Goal: Communication & Community: Answer question/provide support

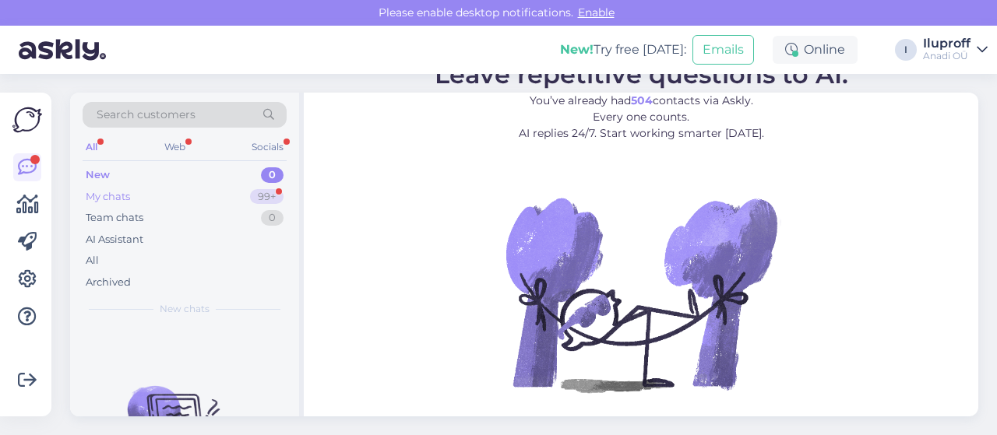
click at [264, 195] on div "99+" at bounding box center [266, 197] width 33 height 16
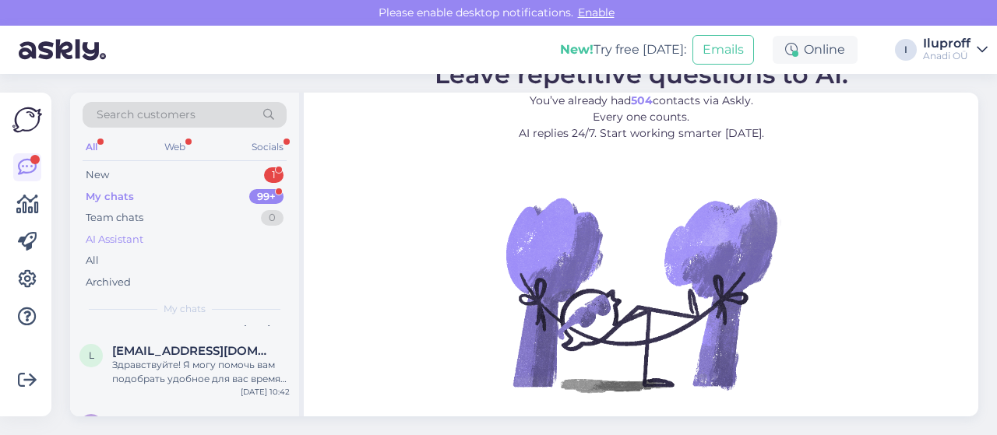
scroll to position [467, 0]
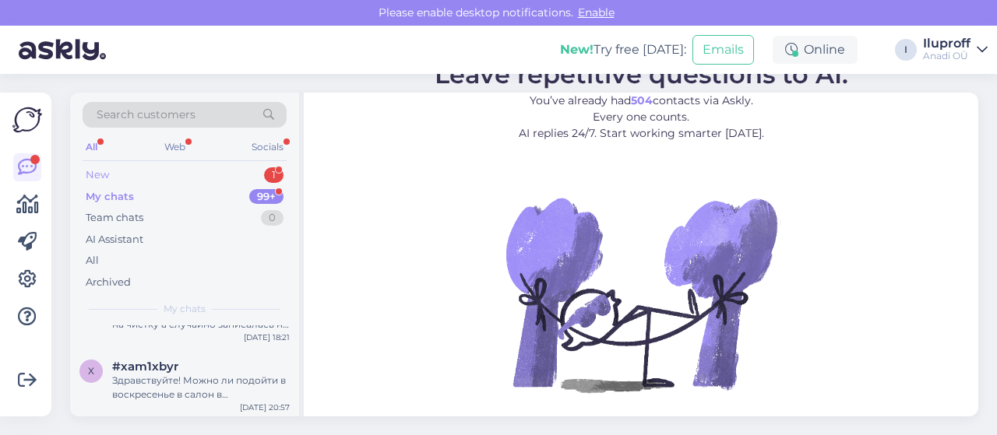
click at [262, 180] on div "New 1" at bounding box center [185, 175] width 204 height 22
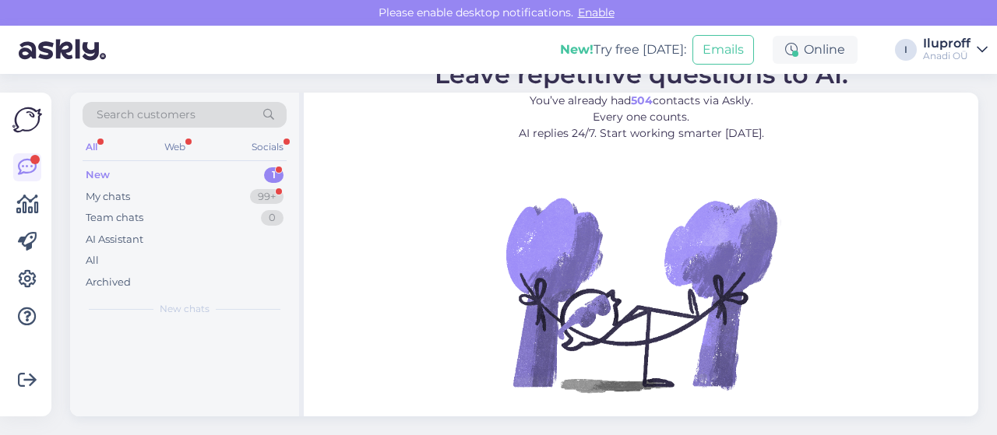
scroll to position [0, 0]
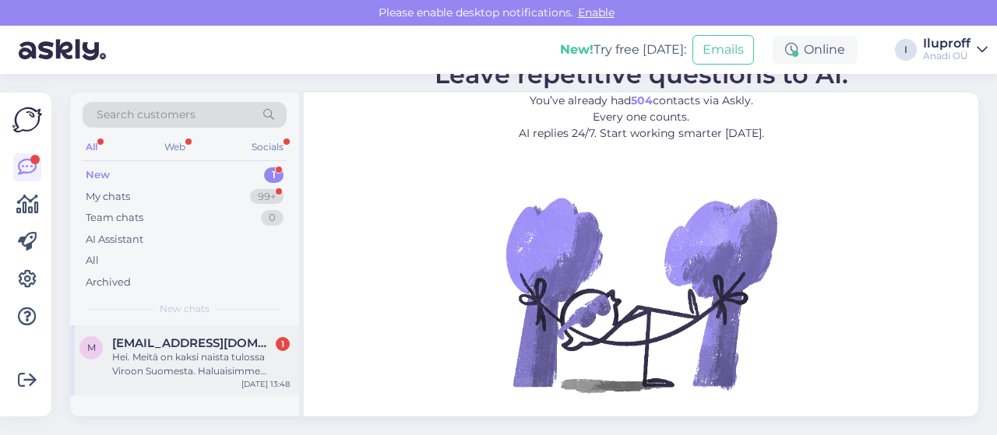
click at [238, 360] on div "Hei. Meitä on kaksi naista tulossa Viroon Suomesta. Haluaisimme käydä kasvohoid…" at bounding box center [201, 364] width 178 height 28
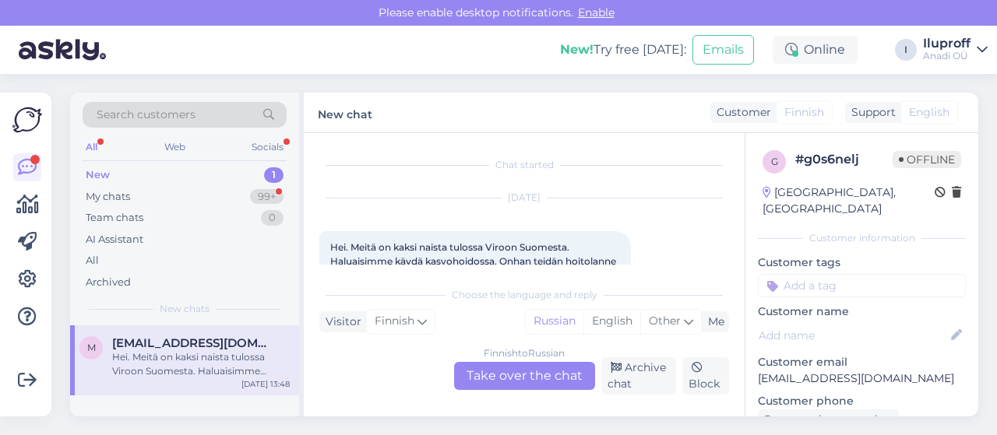
scroll to position [33, 0]
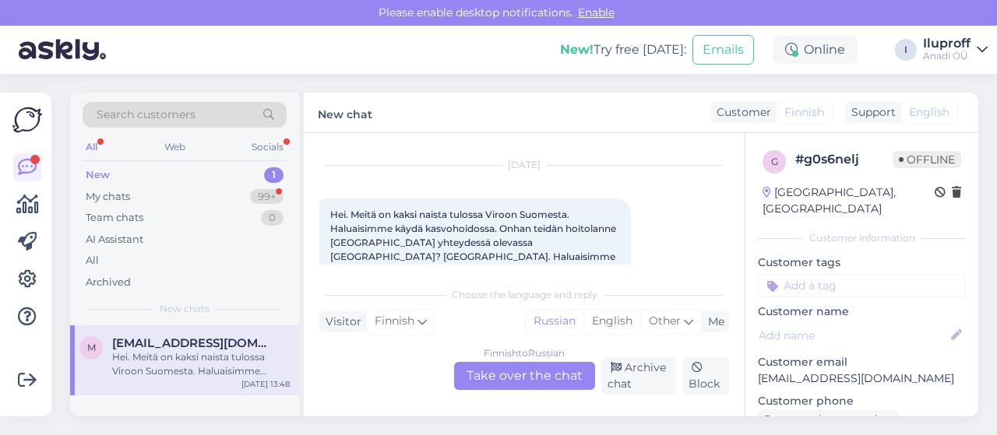
click at [497, 369] on div "Finnish to Russian Take over the chat" at bounding box center [524, 376] width 141 height 28
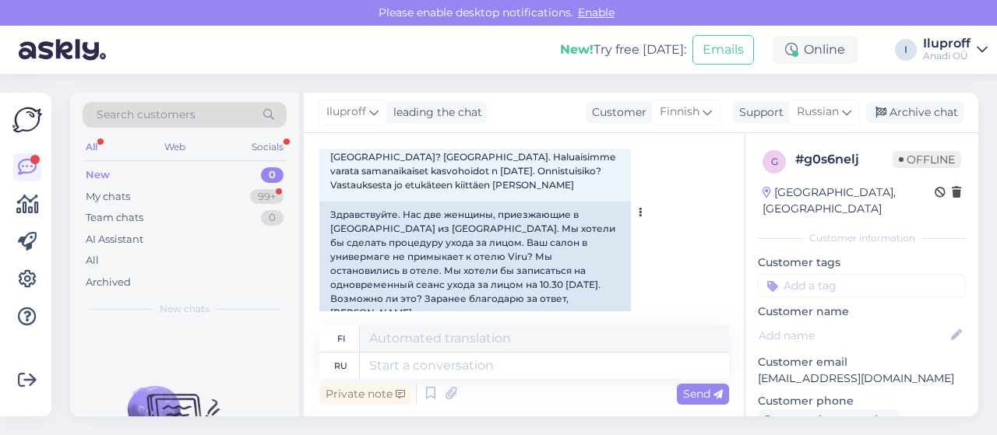
scroll to position [150, 0]
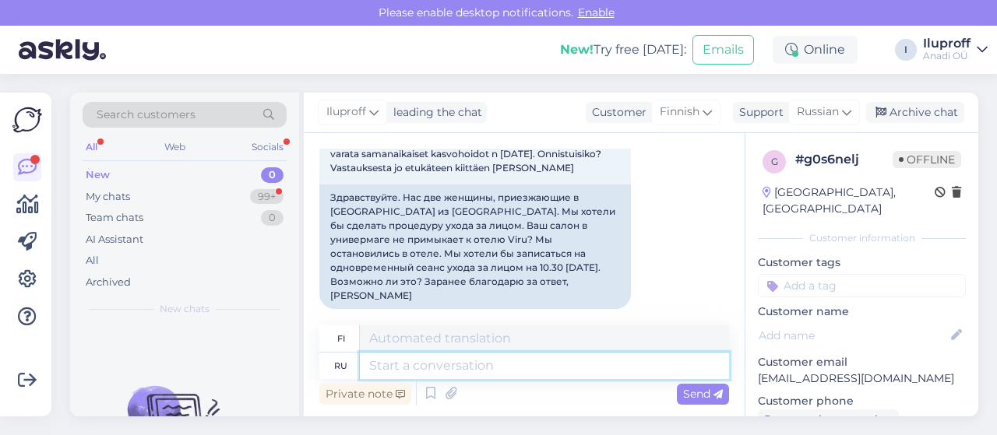
click at [407, 376] on textarea at bounding box center [544, 366] width 369 height 26
type textarea "Здра"
type textarea "Hei"
type textarea "Здравствуйте!"
type textarea "Hei!"
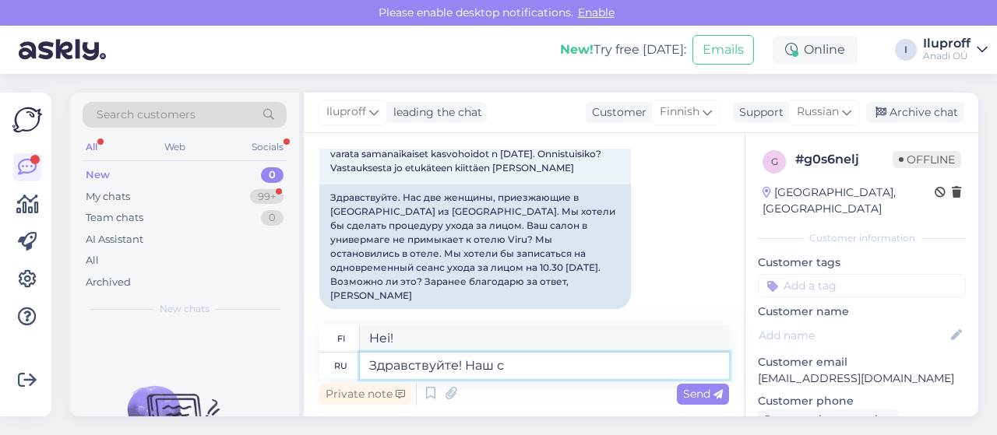
type textarea "Здравствуйте! Наш са"
type textarea "Hei! Meidän"
type textarea "Здравствуйте! Наш салон на"
type textarea "Hei! Salongimme"
type textarea "Здравствуйте! Наш салон находится в"
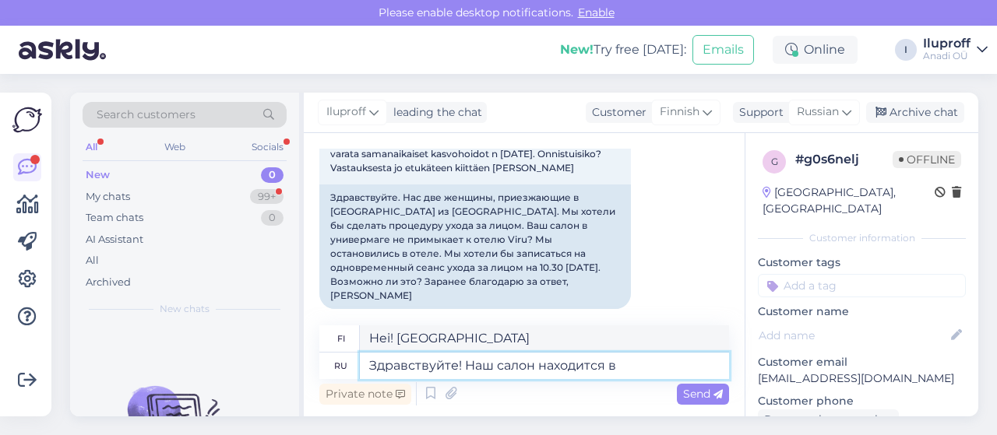
type textarea "Hei! Salonkimme sijaitsee"
type textarea "Здравствуйте! Наш салон находится в то"
type textarea "Hei! Salonkimme sijaitsee osoitteessa"
type textarea "Здравствуйте! Наш салон находится в торговом ц"
type textarea "Hei! Salonkimme sijaitsee ostoskeskuksessa"
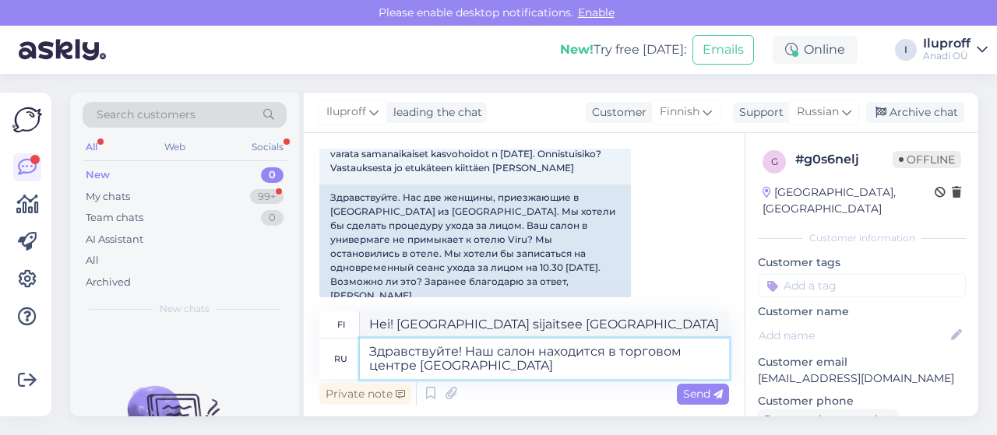
type textarea "Здравствуйте! Наш салон находится в торговом центре Kaub"
type textarea "Hei! Salonkimme sijaitsee Kau-ostoskeskuksessa."
type textarea "Здравствуйте! Наш салон находится в торговом центре Kaubamaja"
type textarea "Hei! Salonkimme sijaitsee Kaubamajan ostoskeskuksessa."
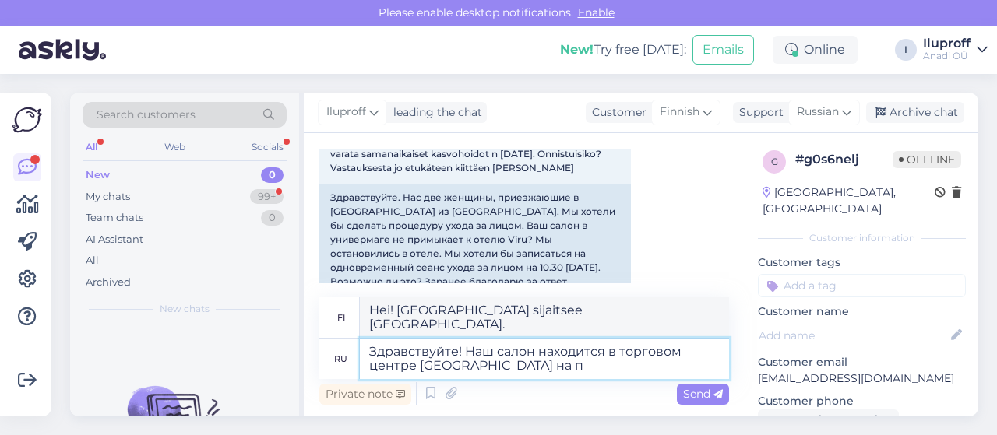
type textarea "Здравствуйте! Наш салон находится в торговом центре Kaubamaja на пе"
type textarea "Hei! Salonkimme sijaitsee Kaubamajan ostoskeskuksessa osoitteessa"
type textarea "Здравствуйте! Наш салон находится в торговом центре Kaubamaja на первом э"
type textarea "Hei! Salonkimme sijaitsee Kaubamajan ostoskeskuksessa ensimmäisellä kadulla"
type textarea "Здравствуйте! Наш салон находится в торговом центре Kaubamaja на первом этаж."
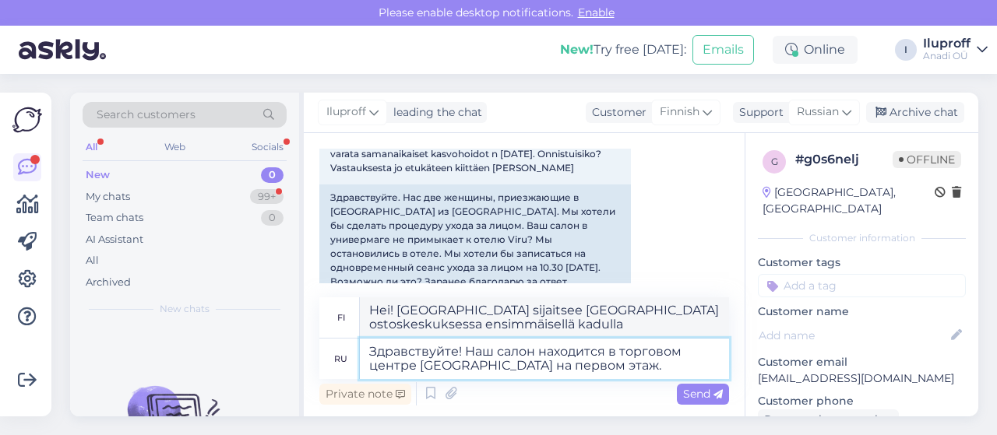
type textarea "Hei! Salonkimme sijaitsee Kaubamajan ostoskeskuksessa ensimmäisessä kerroksessa."
type textarea "Здравствуйте! Наш салон находится в торговом центре Kaubamaja на первом этаже. …"
type textarea "Hei! Salonkimme sijaitsee Kaubamajan ostoskeskuksen ensimmäisessä kerroksessa. …"
type textarea "Здравствуйте! Наш салон находится в торговом центре Kaubamaja на первом этаже. …"
type textarea "Hei! Salonkimme sijaitsee Kaubamajan ostoskeskuksen ensimmäisessä kerroksessa. …"
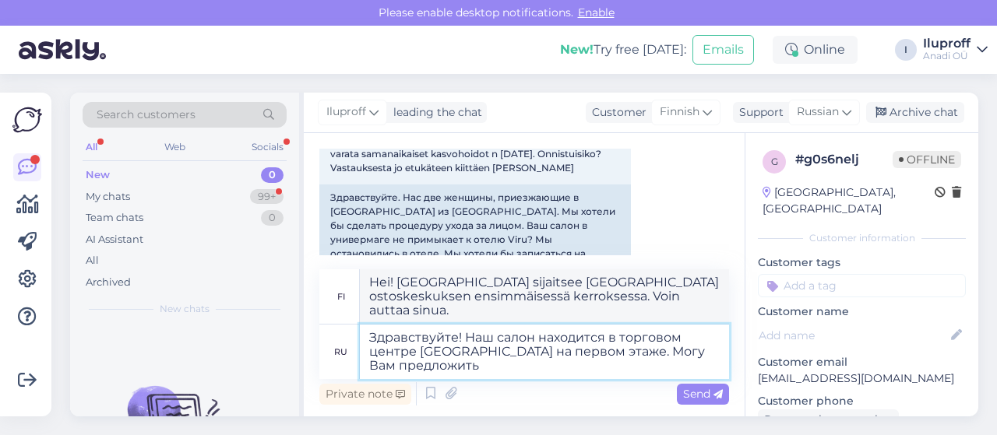
type textarea "Здравствуйте! Наш салон находится в торговом центре Kaubamaja на первом этаже. …"
type textarea "Hei! Salonkimme sijaitsee Kaubamajan ostoskeskuksen ensimmäisessä kerroksessa. …"
type textarea "Здравствуйте! Наш салон находится в торговом центре Kaubamaja на первом этаже. …"
type textarea "Hei! Salonkimme sijaitsee Kaubamajan ostoskeskuksen ensimmäisessä kerroksessa. …"
type textarea "Здравствуйте! Наш салон находится в торговом центре Kaubamaja на первом этаже. …"
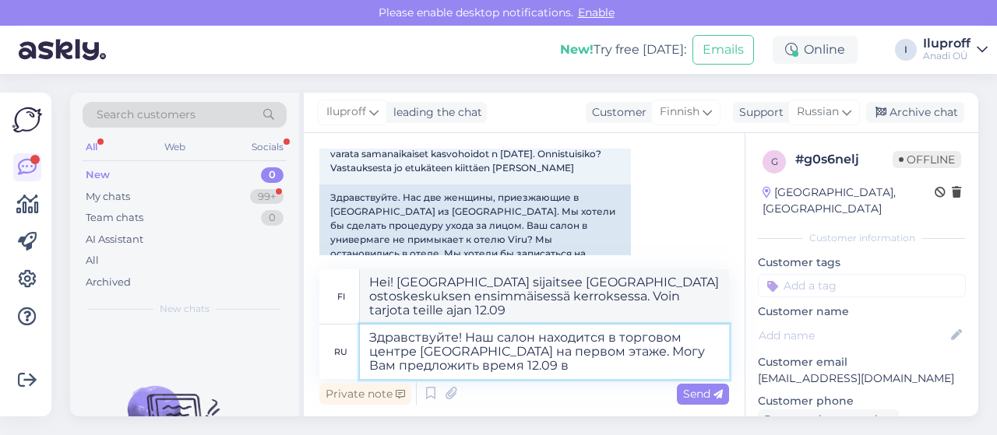
type textarea "Hei! Salonkimme sijaitsee Kaubamajan ostoskeskuksen ensimmäisessä kerroksessa. …"
type textarea "Здравствуйте! Наш салон находится в торговом центре Kaubamaja на первом этаже. …"
type textarea "Hei! Salonkimme sijaitsee Kaubamajan ostoskeskuksen ensimmäisessä kerroksessa. …"
type textarea "Здравствуйте! Наш салон находится в торговом центре Kaubamaja на первом этаже. …"
type textarea "Hei! Salonkimme sijaitsee Kaubamajan ostoskeskuksen ensimmäisessä kerroksessa. …"
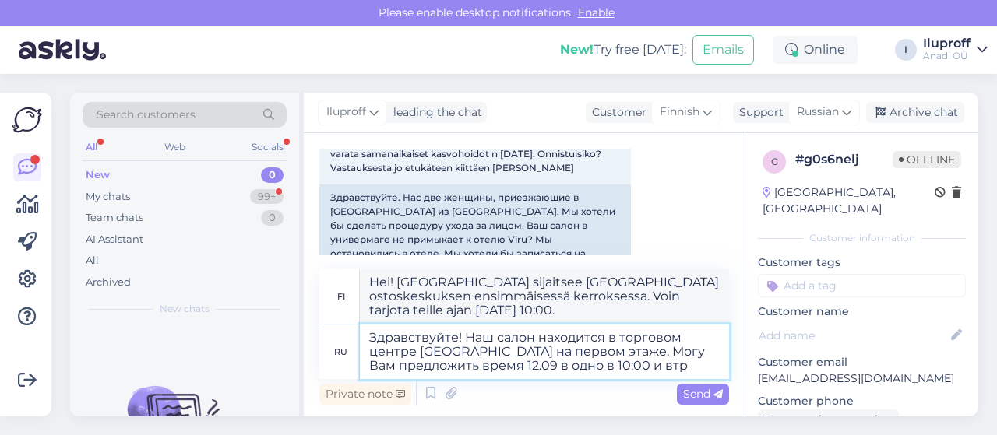
type textarea "Здравствуйте! Наш салон находится в торговом центре Kaubamaja на первом этаже. …"
type textarea "Hei! Salonkimme sijaitsee Kaubamajan ostoskeskuksen ensimmäisessä kerroksessa. …"
type textarea "Здравствуйте! Наш салон находится в торговом центре Kaubamaja на первом этаже. …"
type textarea "Hei! Salonkimme sijaitsee Kaubamajan ostoskeskuksessa ensimmäisessä kerroksessa…"
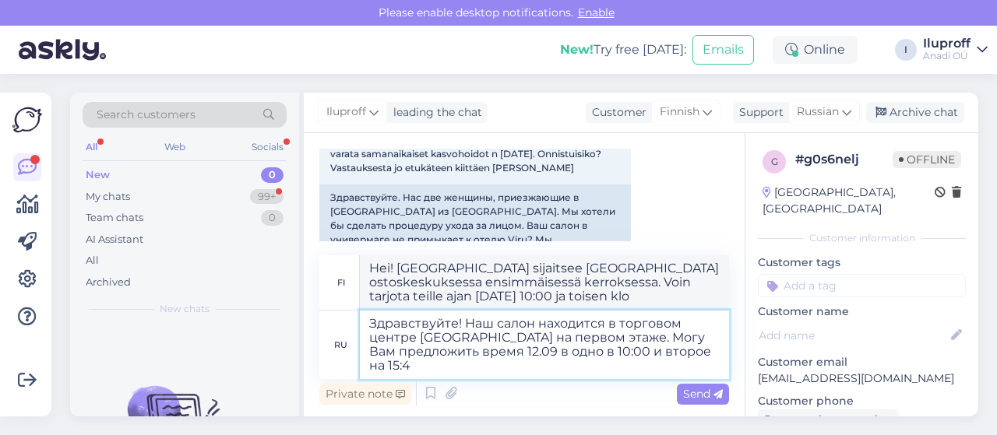
type textarea "Здравствуйте! Наш салон находится в торговом центре Kaubamaja на первом этаже. …"
type textarea "Hei! Salonkimme sijaitsee Kaubamajan ostoskeskuksessa ensimmäisessä kerroksessa…"
type textarea "Здравствуйте! Наш салон находится в торговом центре Kaubamaja на первом этаже. …"
type textarea "Hei! Salonkimme sijaitsee Kaubamajan ostoskeskuksessa ensimmäisessä kerroksessa…"
type textarea "Здравствуйте! Наш салон находится в торговом центре Kaubamaja на первом этаже. …"
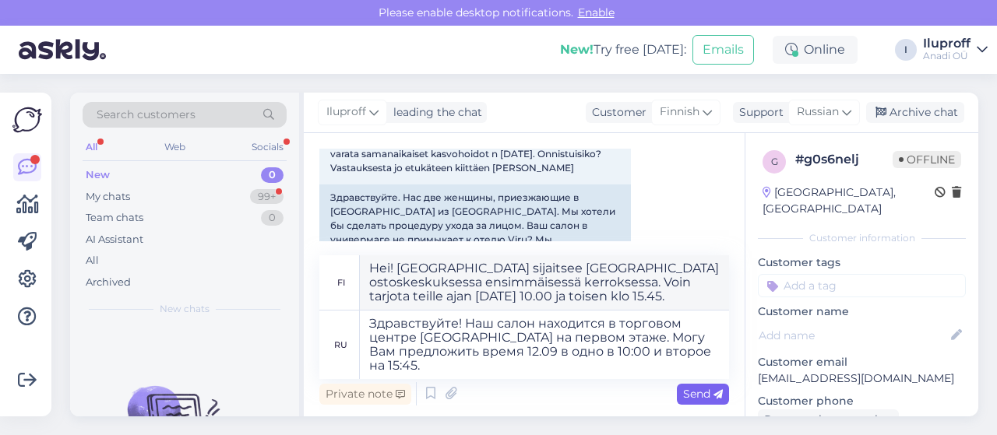
click at [689, 397] on span "Send" at bounding box center [703, 394] width 40 height 14
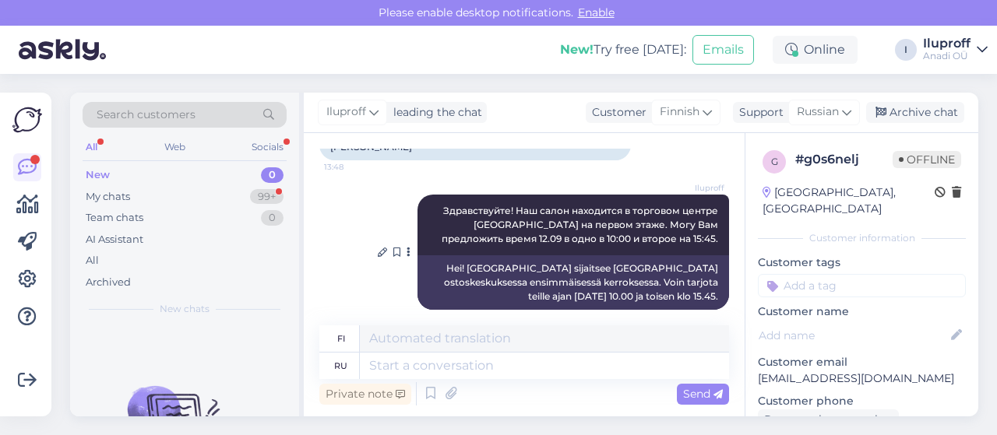
scroll to position [299, 0]
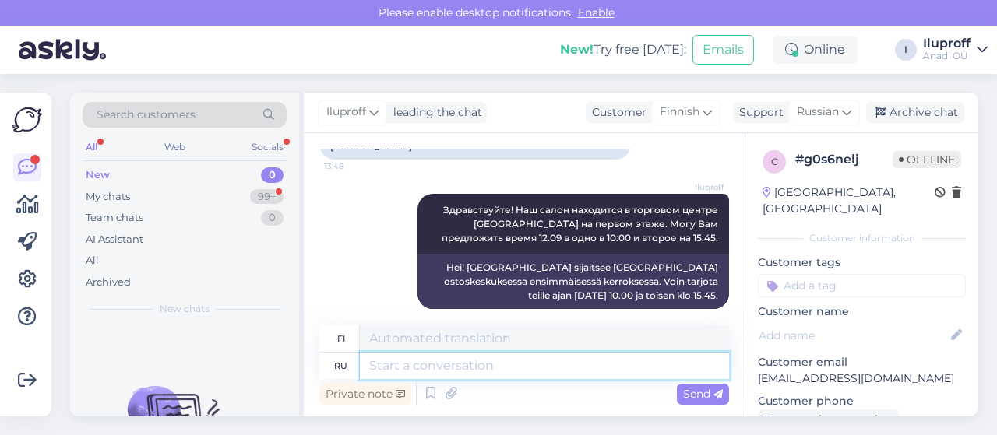
click at [593, 361] on textarea at bounding box center [544, 366] width 369 height 26
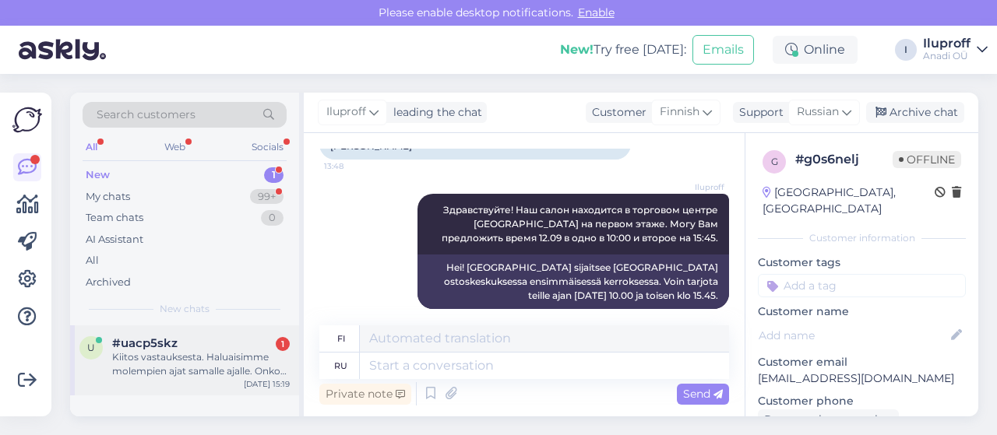
click at [189, 361] on div "Kiitos vastauksesta. Haluaisimme molempien ajat samalle ajalle. Onko mahdollist…" at bounding box center [201, 364] width 178 height 28
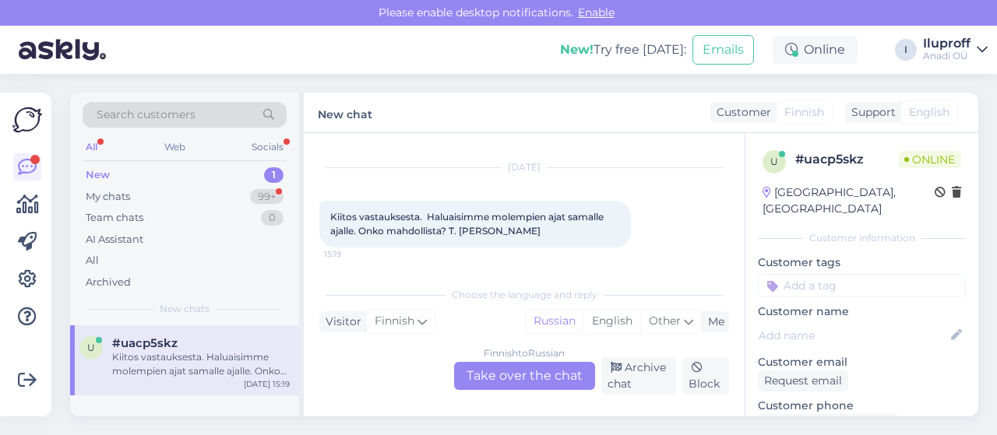
scroll to position [30, 0]
drag, startPoint x: 469, startPoint y: 231, endPoint x: 327, endPoint y: 225, distance: 141.9
click at [327, 225] on div "Kiitos vastauksesta. Haluaisimme molempien ajat samalle ajalle. Onko mahdollist…" at bounding box center [475, 225] width 312 height 47
click at [534, 227] on div "Kiitos vastauksesta. Haluaisimme molempien ajat samalle ajalle. Onko mahdollist…" at bounding box center [475, 225] width 312 height 47
click at [516, 231] on div "Kiitos vastauksesta. Haluaisimme molempien ajat samalle ajalle. Onko mahdollist…" at bounding box center [475, 225] width 312 height 47
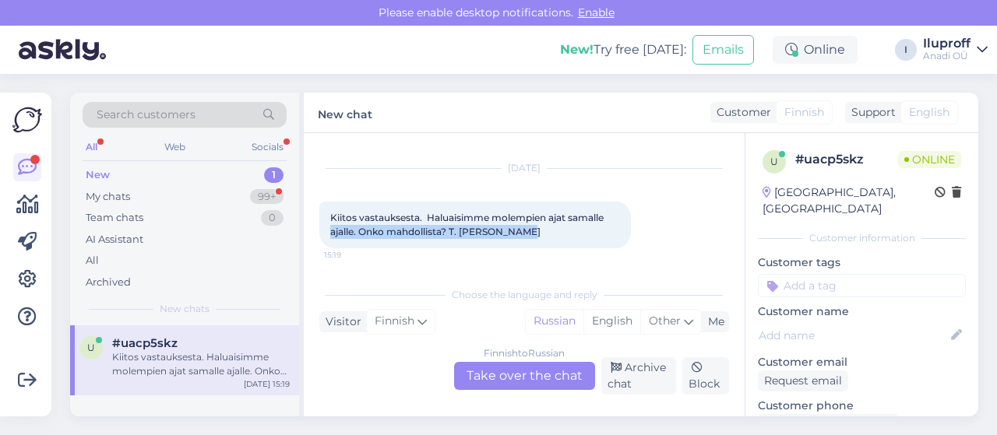
click at [532, 228] on div "Kiitos vastauksesta. Haluaisimme molempien ajat samalle ajalle. Onko mahdollist…" at bounding box center [475, 225] width 312 height 47
drag, startPoint x: 330, startPoint y: 217, endPoint x: 616, endPoint y: 230, distance: 286.1
click at [616, 230] on div "Kiitos vastauksesta. Haluaisimme molempien ajat samalle ajalle. Onko mahdollist…" at bounding box center [475, 225] width 312 height 47
copy span "Kiitos vastauksesta. Haluaisimme molempien ajat samalle ajalle. Onko mahdollist…"
click at [534, 380] on div "Finnish to Russian Take over the chat" at bounding box center [524, 376] width 141 height 28
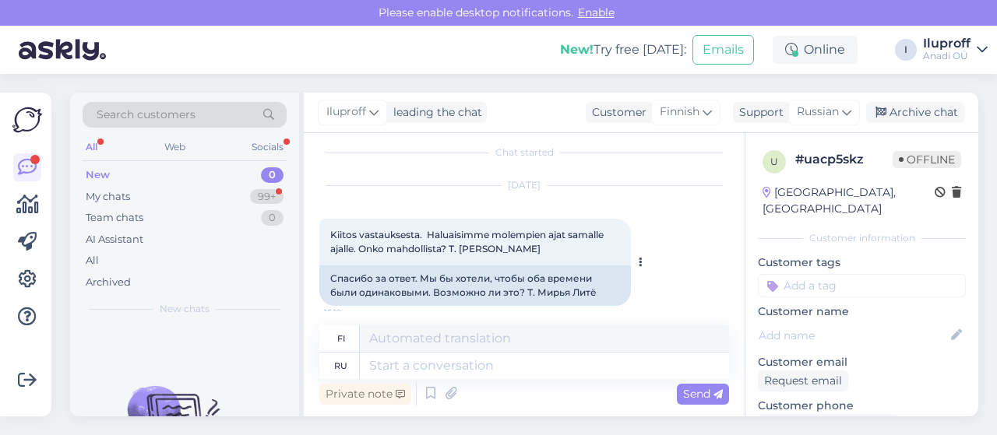
scroll to position [23, 0]
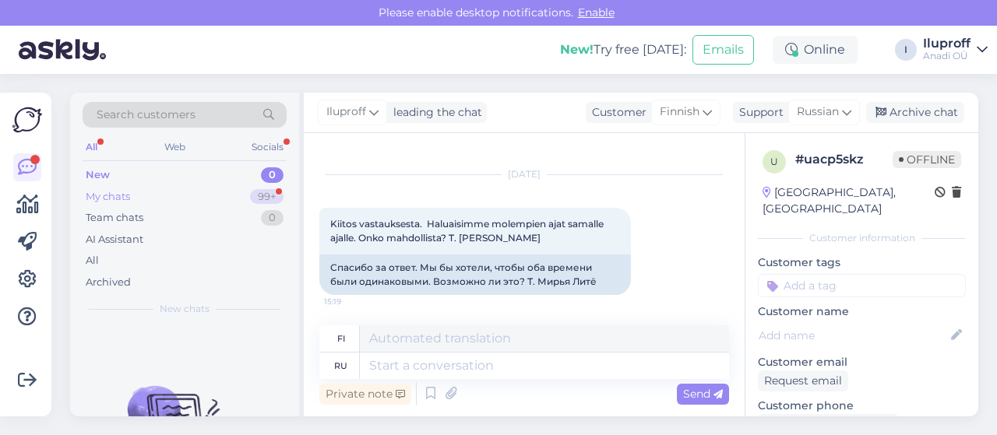
click at [144, 196] on div "My chats 99+" at bounding box center [185, 197] width 204 height 22
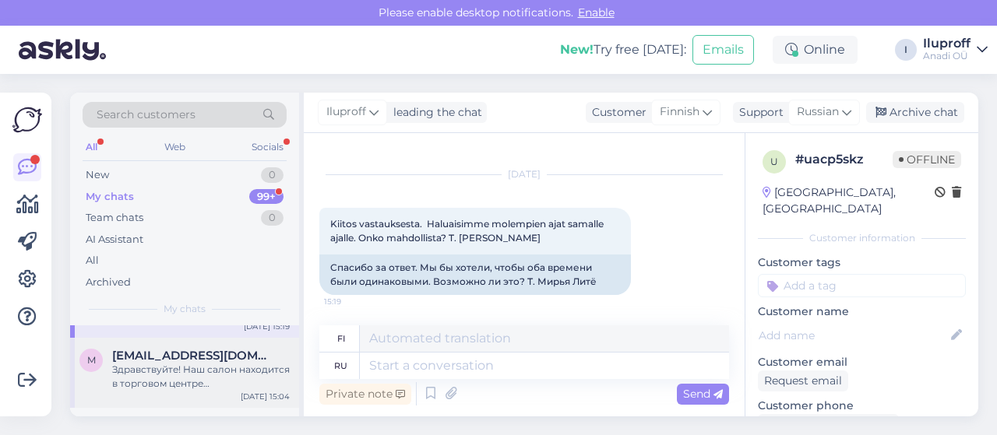
scroll to position [78, 0]
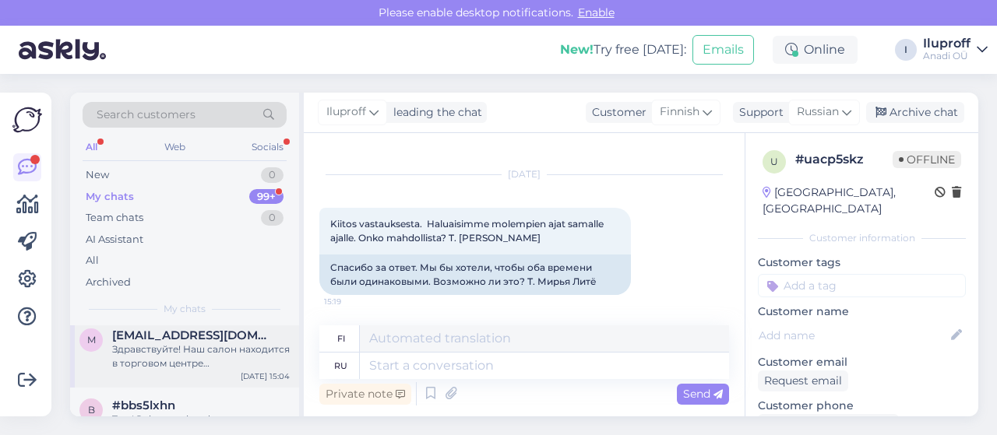
click at [183, 351] on div "Здравствуйте! Наш салон находится в торговом центре Kaubamaja на первом этаже. …" at bounding box center [201, 357] width 178 height 28
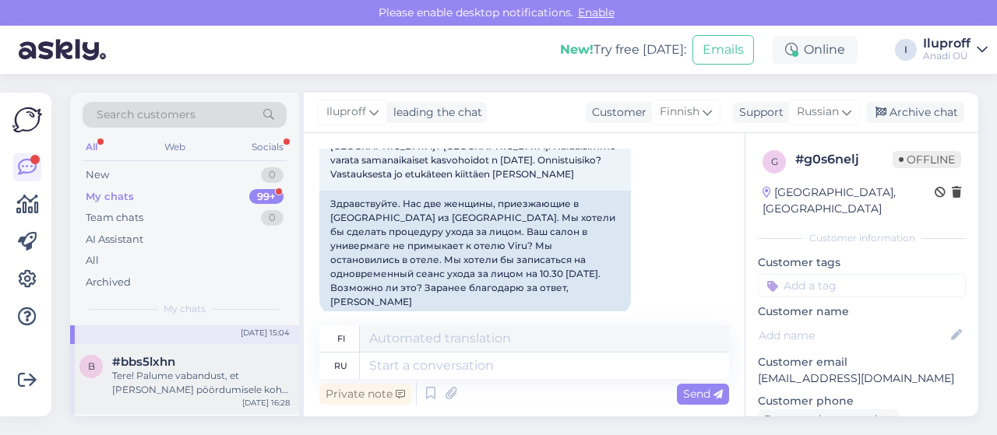
scroll to position [156, 0]
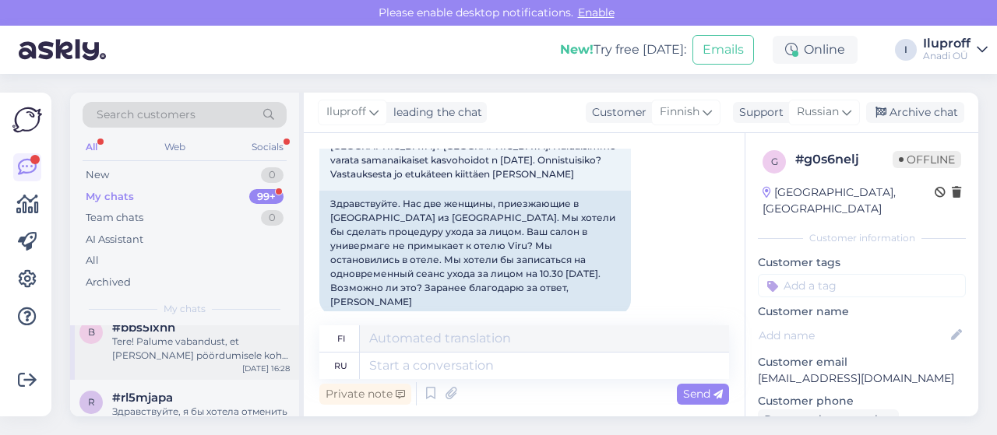
click at [150, 345] on div "Tere! Palume vabandust, et Teie pöördumisele kohe ei vastatud. Meie salong ja a…" at bounding box center [201, 349] width 178 height 28
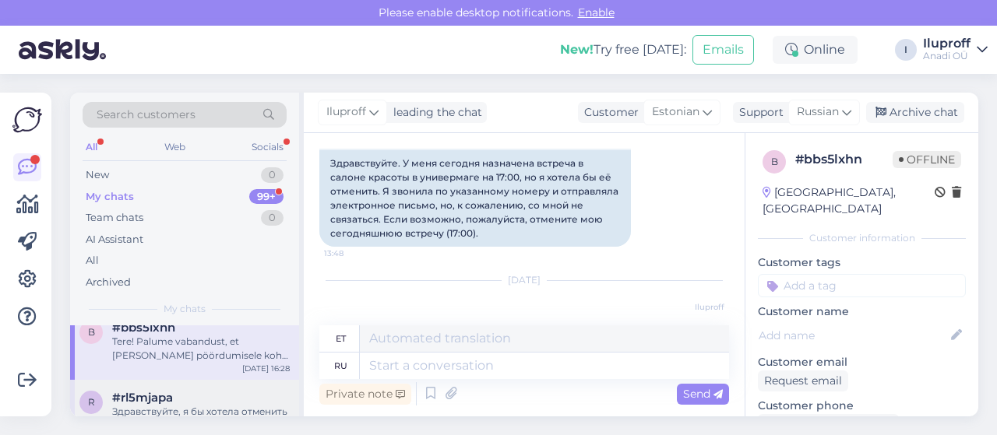
scroll to position [0, 0]
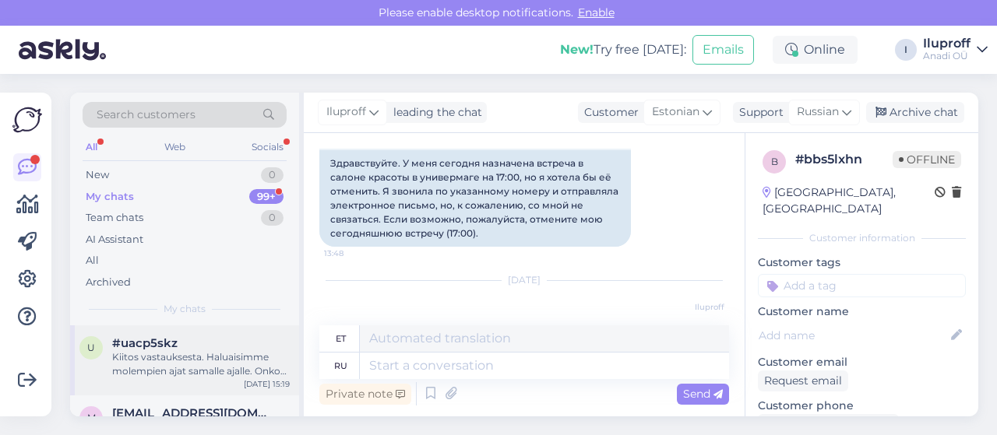
click at [160, 365] on div "Kiitos vastauksesta. Haluaisimme molempien ajat samalle ajalle. Onko mahdollist…" at bounding box center [201, 364] width 178 height 28
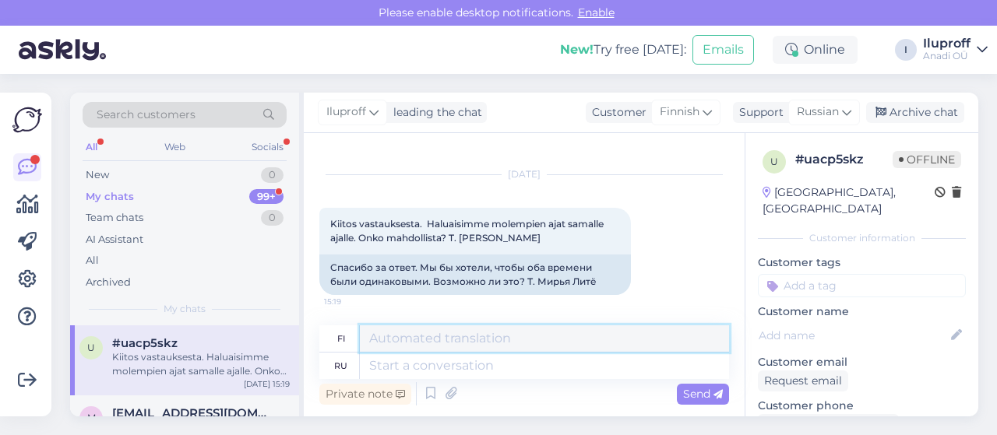
click at [476, 340] on textarea at bounding box center [544, 339] width 369 height 26
paste textarea "Valitettavasti meillä on käytössä vain yksi hoitohuone ja yksi hoitopeti, joten…"
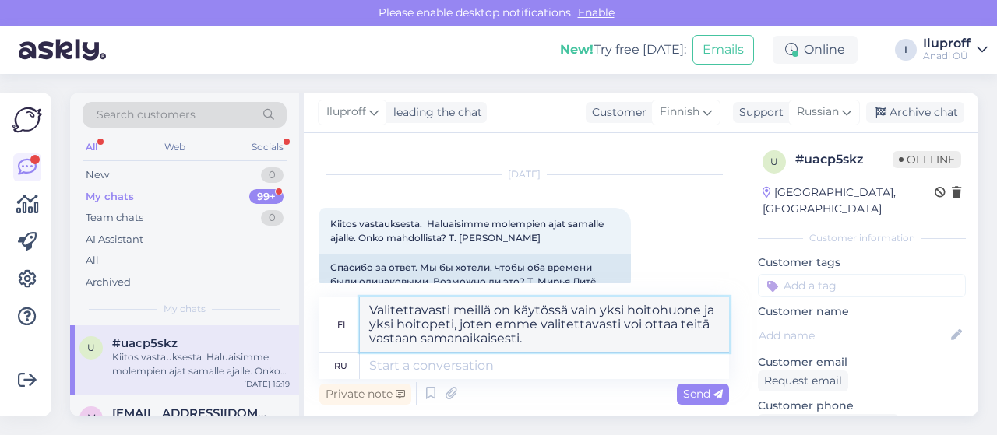
type textarea "Valitettavasti meillä on käytössä vain yksi hoitohuone ja yksi hoitopeti, joten…"
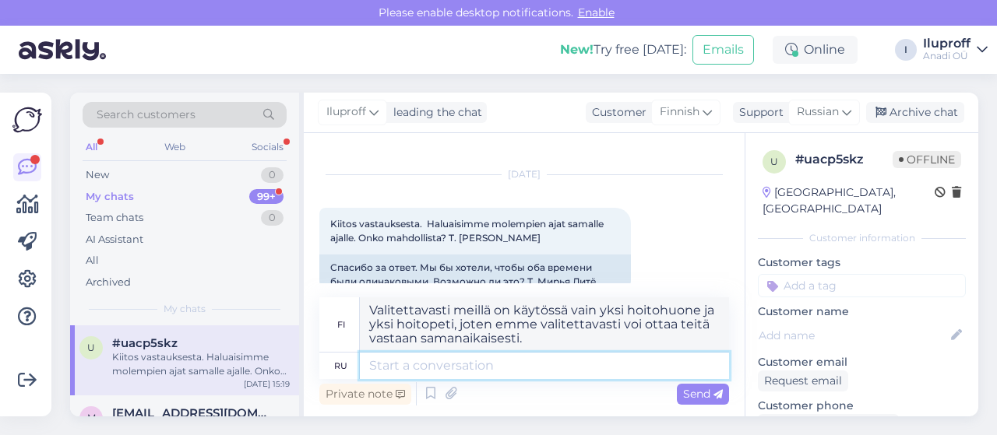
click at [463, 365] on textarea at bounding box center [544, 366] width 369 height 26
paste textarea "Valitettavasti meillä on käytössä vain yksi hoitohuone ja yksi hoitopeti, joten…"
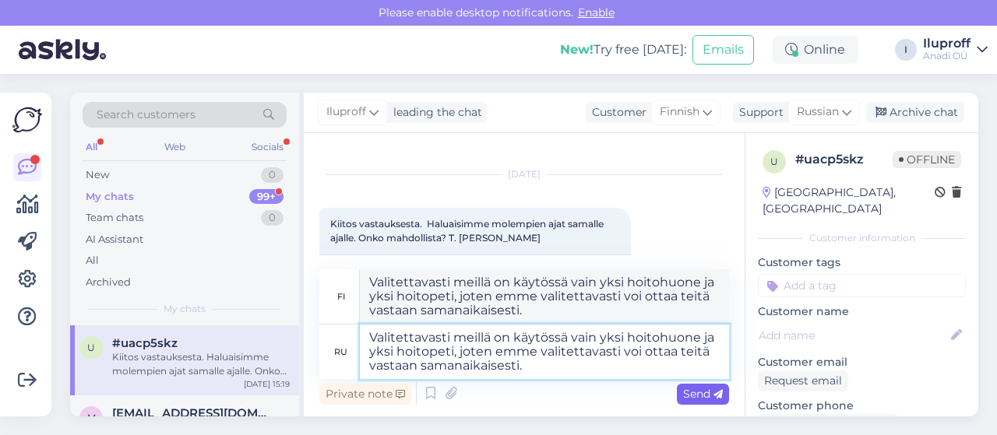
type textarea "Valitettavasti meillä on käytössä vain yksi hoitohuone ja yksi hoitopeti, joten…"
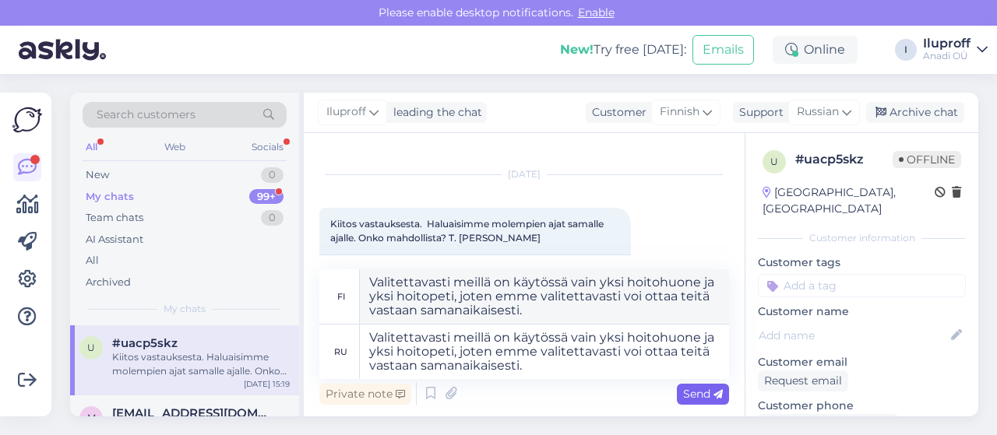
click at [717, 391] on icon at bounding box center [717, 394] width 9 height 9
type textarea "käytämme vain yksi hoitohuone ja yksi hoitopeti, joten emme pääse voi ottaa vas…"
click at [710, 400] on span "Send" at bounding box center [703, 394] width 40 height 14
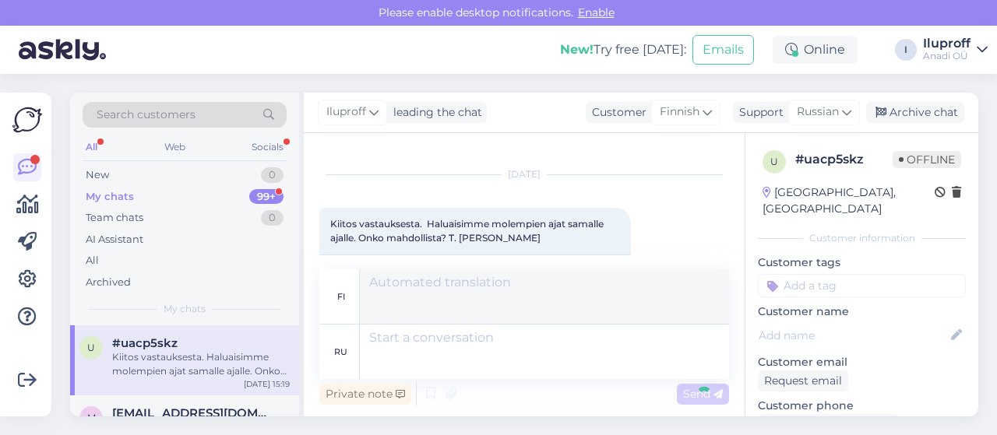
scroll to position [159, 0]
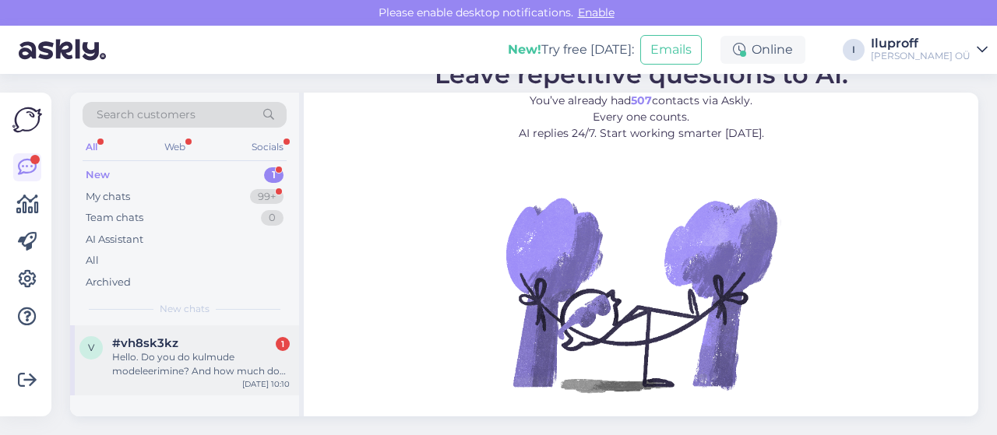
click at [199, 372] on div "Hello. Do you do kulmude modeleerimine? And how much does it cost?" at bounding box center [201, 364] width 178 height 28
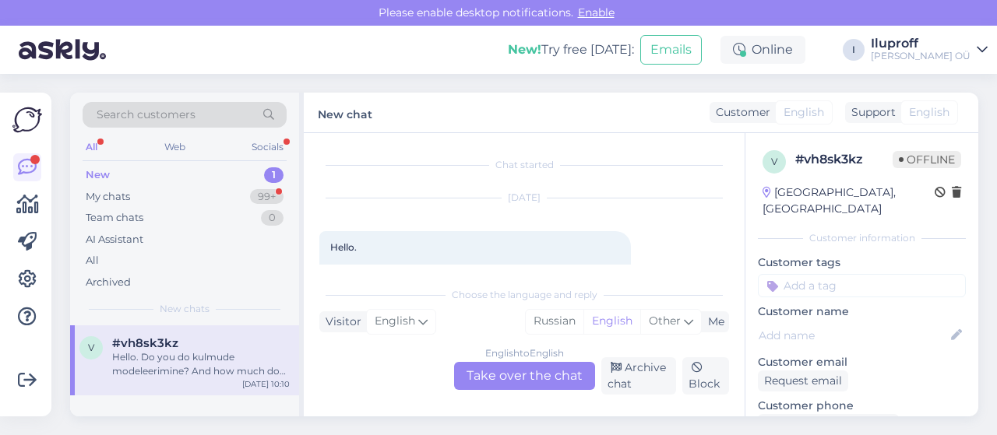
scroll to position [33, 0]
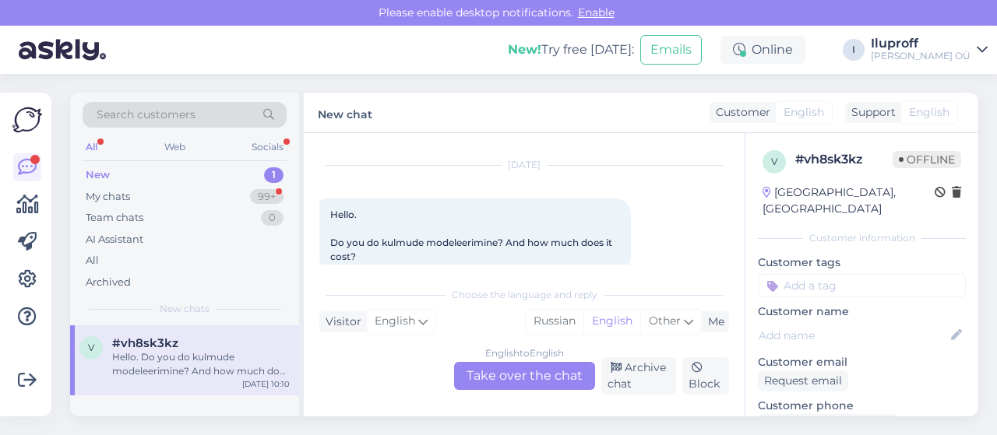
click at [504, 381] on div "English to English Take over the chat" at bounding box center [524, 376] width 141 height 28
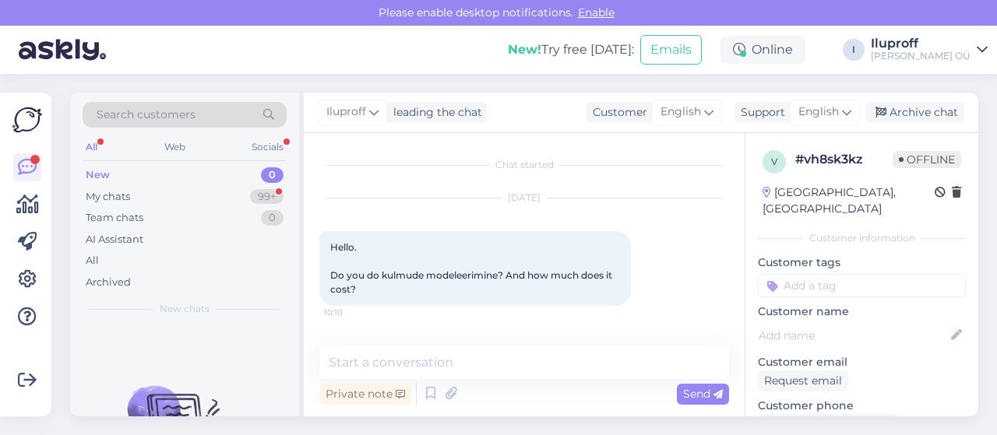
drag, startPoint x: 330, startPoint y: 248, endPoint x: 627, endPoint y: 292, distance: 299.9
click at [627, 292] on div "Hello. Do you do kulmude modeleerimine? And how much does it cost? 10:10" at bounding box center [475, 268] width 312 height 75
copy span "Hello. Do you do kulmude modeleerimine? And how much does it cost?"
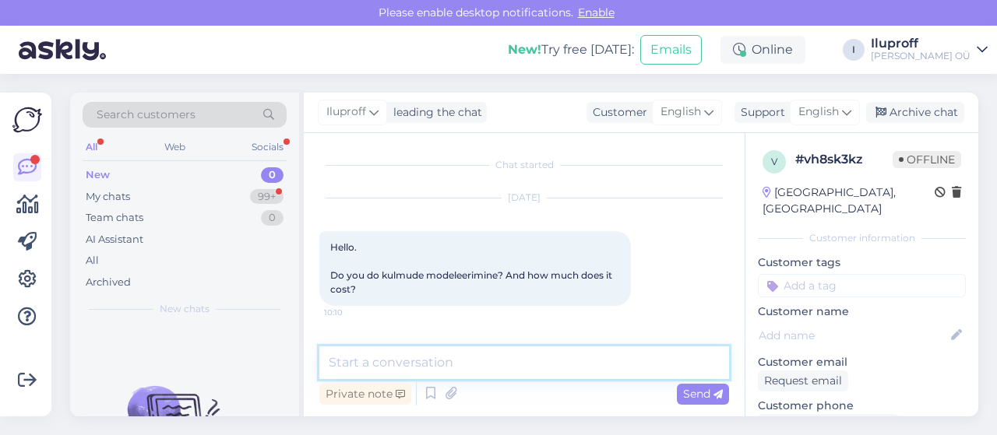
click at [424, 365] on textarea at bounding box center [524, 363] width 410 height 33
paste textarea "Hello! Yes, we do eyebrow shaping (kulmude modeleerimine). Eyebrow & eyelash ti…"
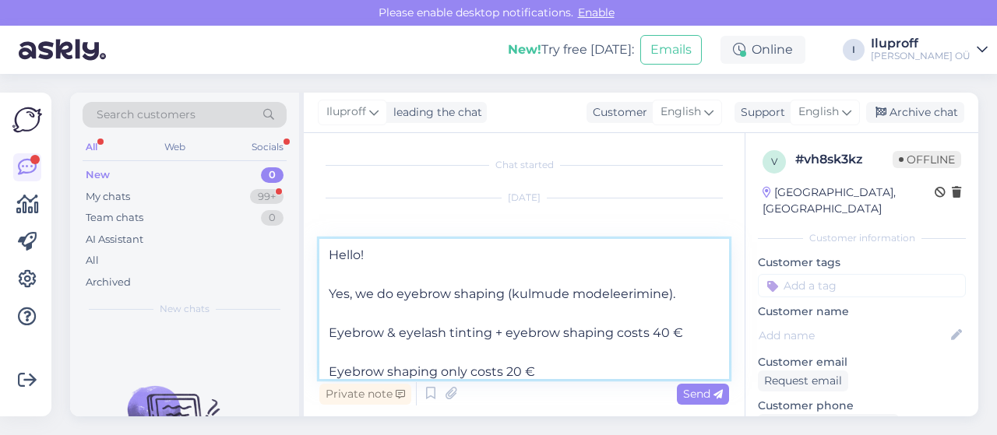
scroll to position [58, 0]
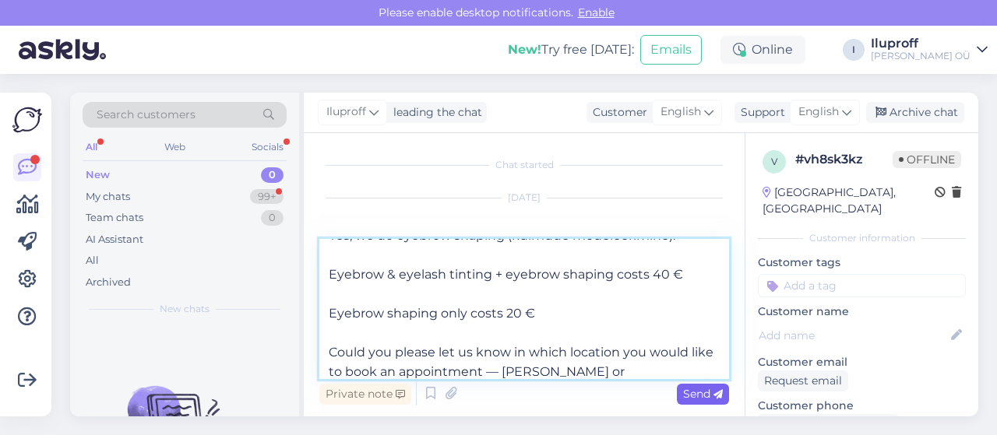
type textarea "Hello! Yes, we do eyebrow shaping (kulmude modeleerimine). Eyebrow & eyelash ti…"
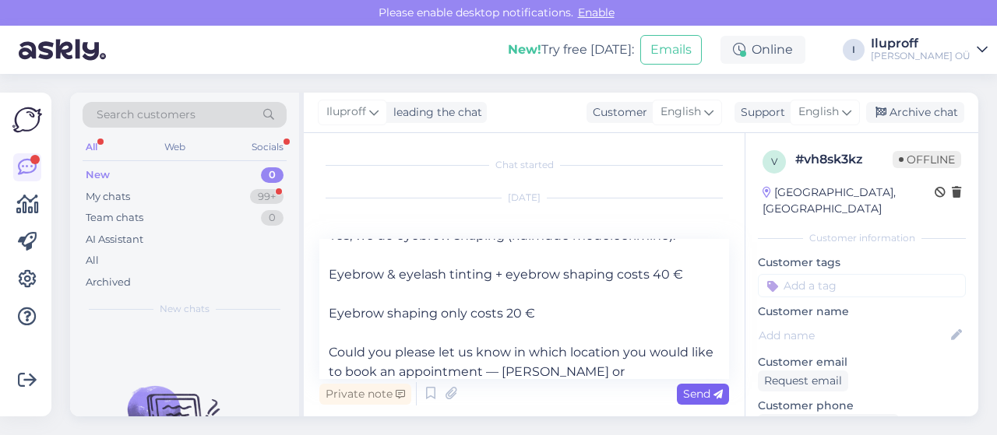
click at [703, 392] on span "Send" at bounding box center [703, 394] width 40 height 14
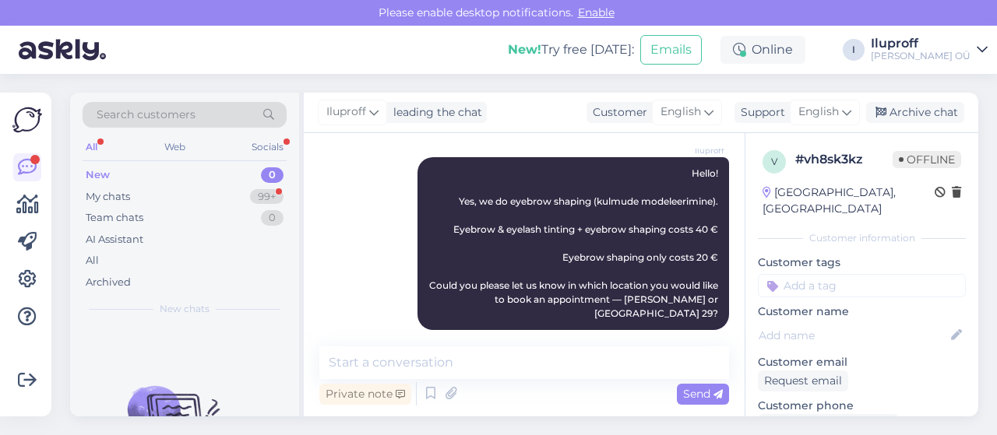
scroll to position [0, 0]
